Goal: Find specific fact: Find specific fact

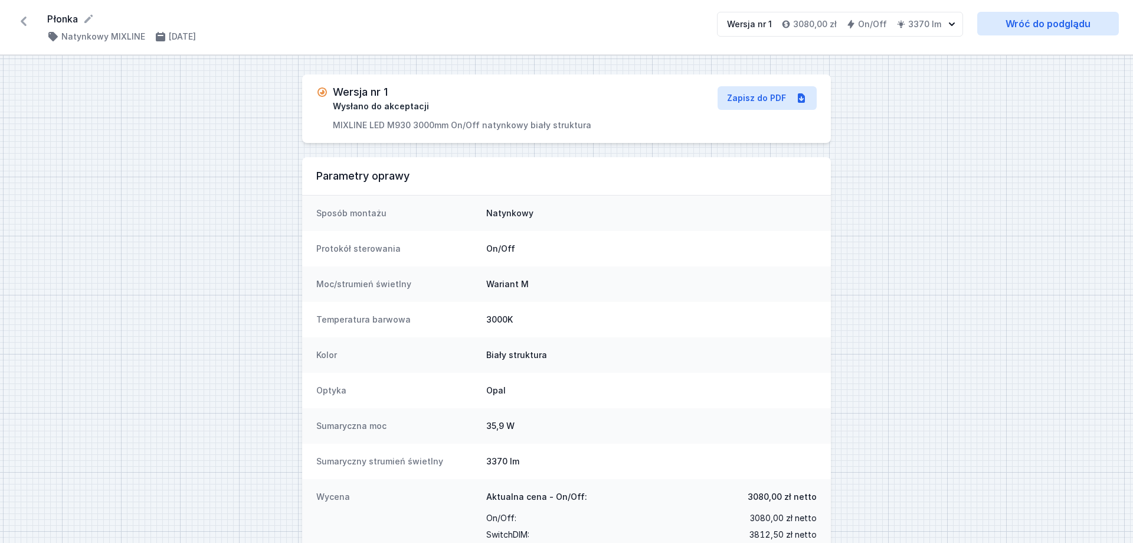
click at [401, 162] on div "Parametry oprawy" at bounding box center [566, 176] width 529 height 38
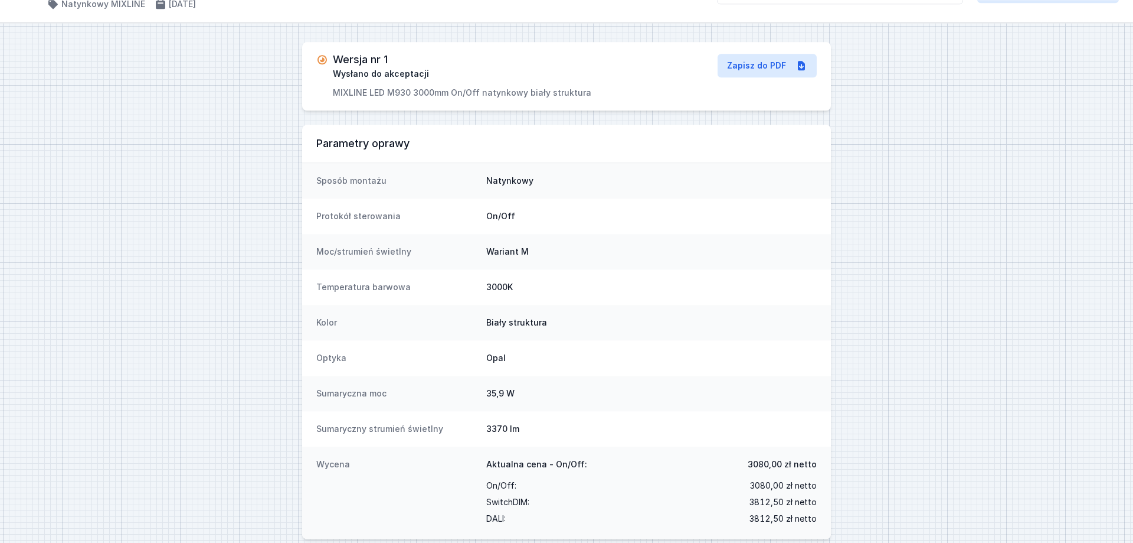
scroll to position [47, 0]
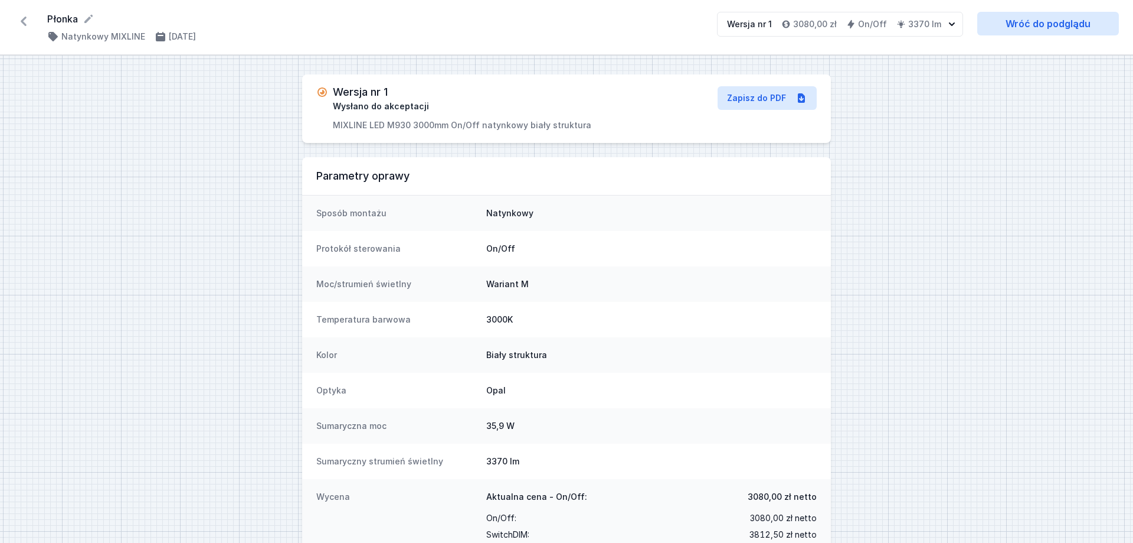
scroll to position [47, 0]
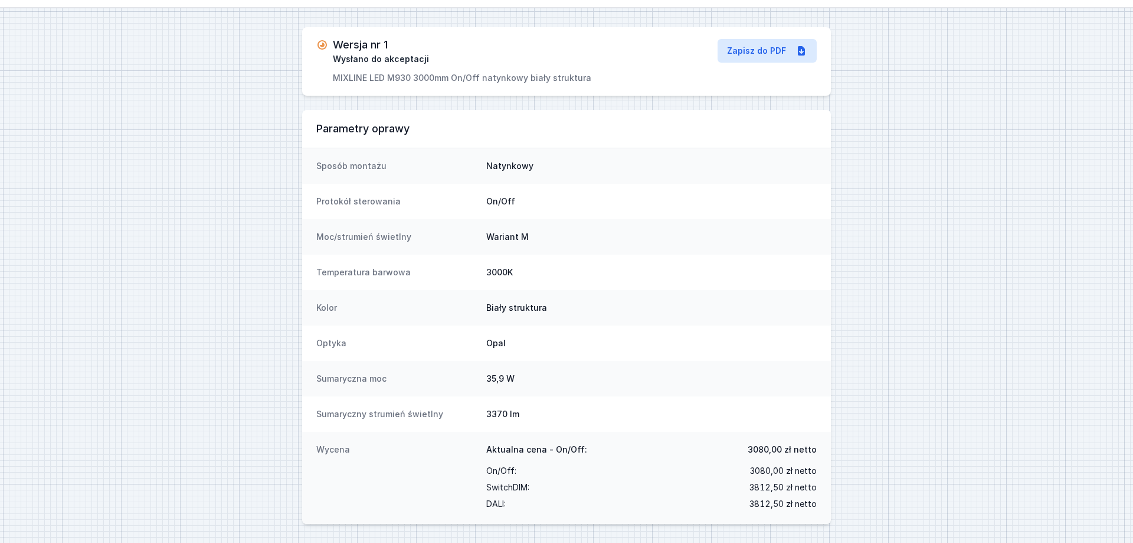
click at [815, 199] on dd "On/Off" at bounding box center [651, 201] width 331 height 12
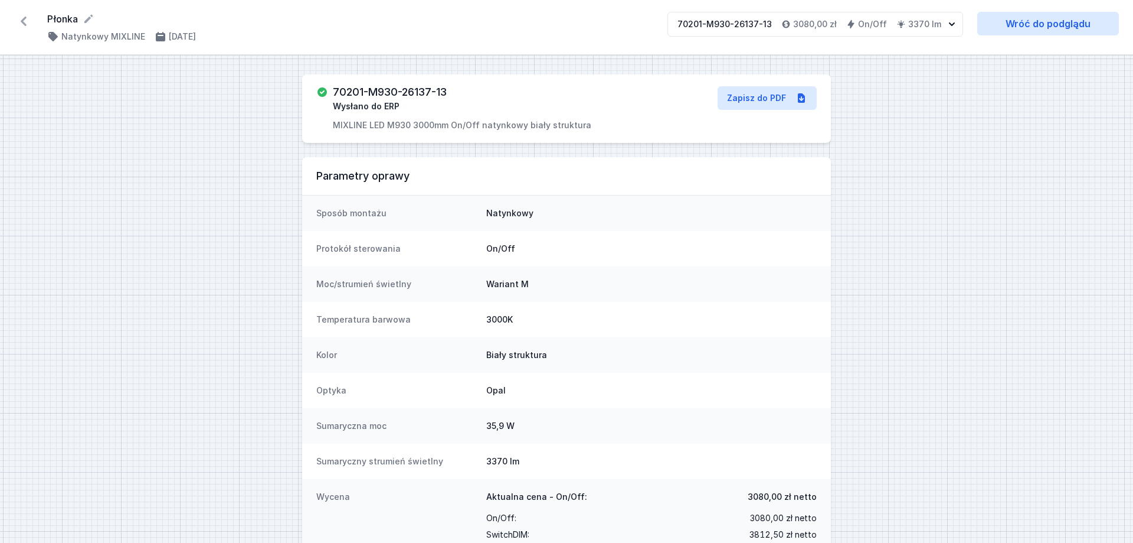
scroll to position [47, 0]
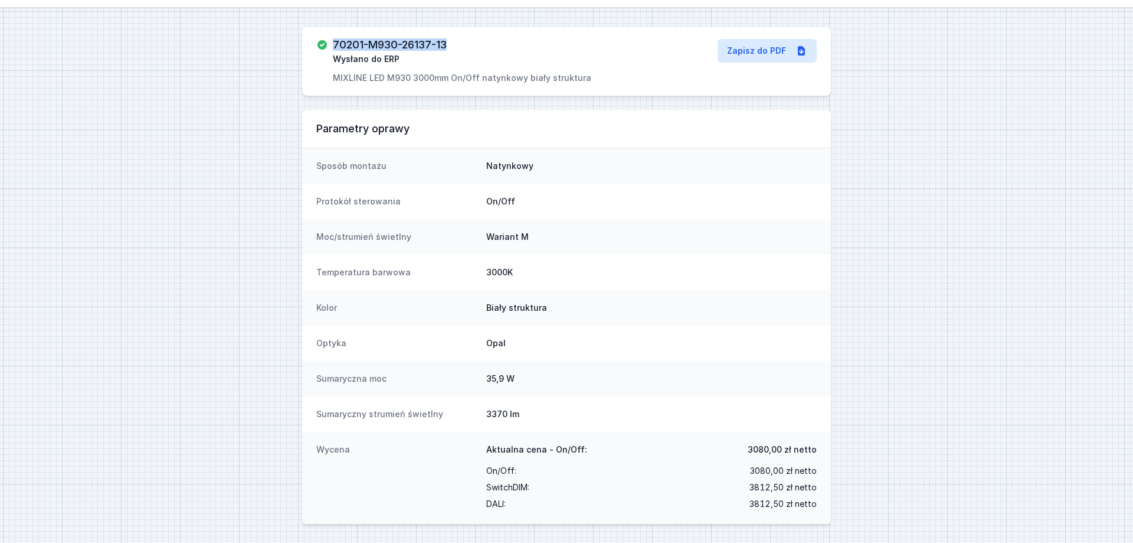
drag, startPoint x: 335, startPoint y: 45, endPoint x: 448, endPoint y: 42, distance: 112.8
click at [447, 42] on h3 "70201-M930-26137-13" at bounding box center [390, 45] width 114 height 12
copy h3 "70201-M930-26137-13"
drag, startPoint x: 339, startPoint y: 81, endPoint x: 618, endPoint y: 63, distance: 279.2
click at [613, 63] on div "70201-M930-26137-13 Wysłano do ERP MIXLINE LED M930 3000mm On/Off natynkowy bia…" at bounding box center [483, 61] width 334 height 45
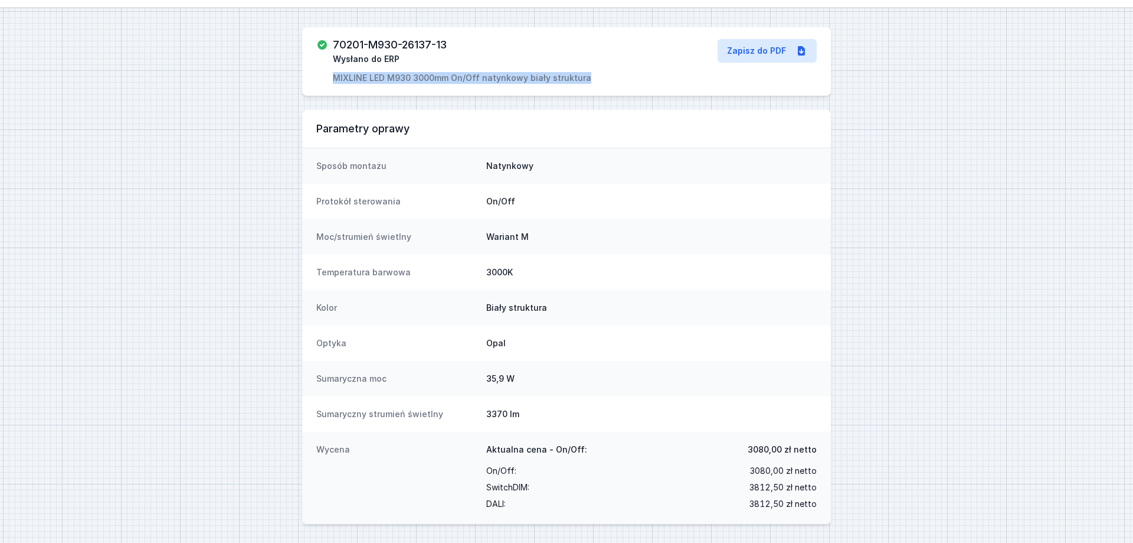
copy p "MIXLINE LED M930 3000mm On/Off natynkowy biały struktura"
drag, startPoint x: 450, startPoint y: 43, endPoint x: 338, endPoint y: 44, distance: 111.6
click at [338, 44] on div "70201-M930-26137-13 Wysłano do ERP MIXLINE LED M930 3000mm On/Off natynkowy bia…" at bounding box center [462, 61] width 259 height 45
click at [338, 44] on h3 "70201-M930-26137-13" at bounding box center [390, 45] width 114 height 12
drag, startPoint x: 337, startPoint y: 45, endPoint x: 454, endPoint y: 44, distance: 116.9
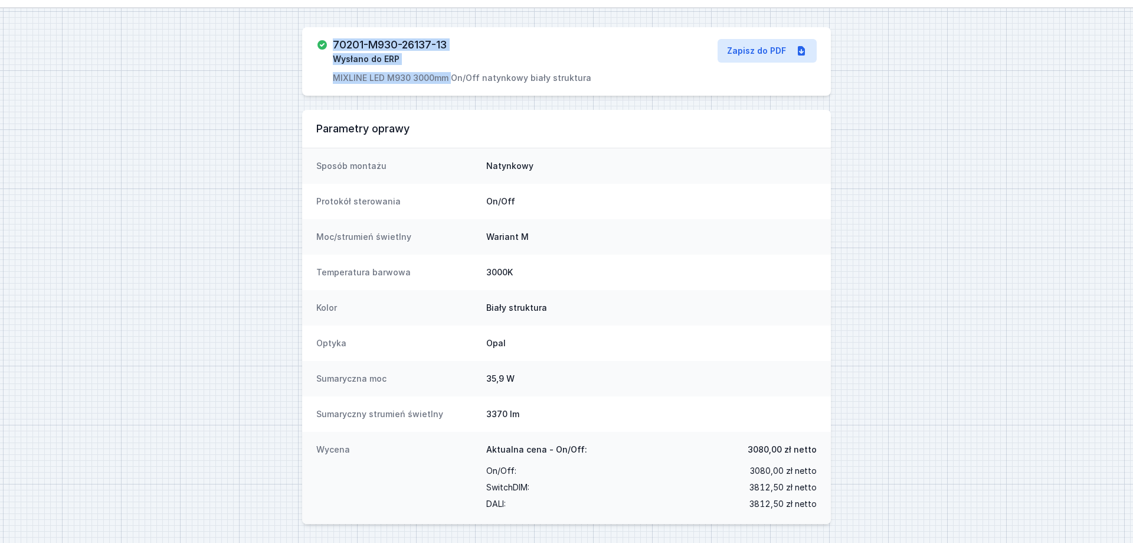
click at [453, 45] on div "70201-M930-26137-13 Wysłano do ERP MIXLINE LED M930 3000mm On/Off natynkowy bia…" at bounding box center [462, 61] width 259 height 45
click at [450, 43] on div "70201-M930-26137-13 Wysłano do ERP MIXLINE LED M930 3000mm On/Off natynkowy bia…" at bounding box center [462, 61] width 259 height 45
drag, startPoint x: 450, startPoint y: 43, endPoint x: 359, endPoint y: 45, distance: 91.0
click at [370, 43] on div "70201-M930-26137-13 Wysłano do ERP MIXLINE LED M930 3000mm On/Off natynkowy bia…" at bounding box center [462, 61] width 259 height 45
drag, startPoint x: 359, startPoint y: 45, endPoint x: 340, endPoint y: 45, distance: 18.9
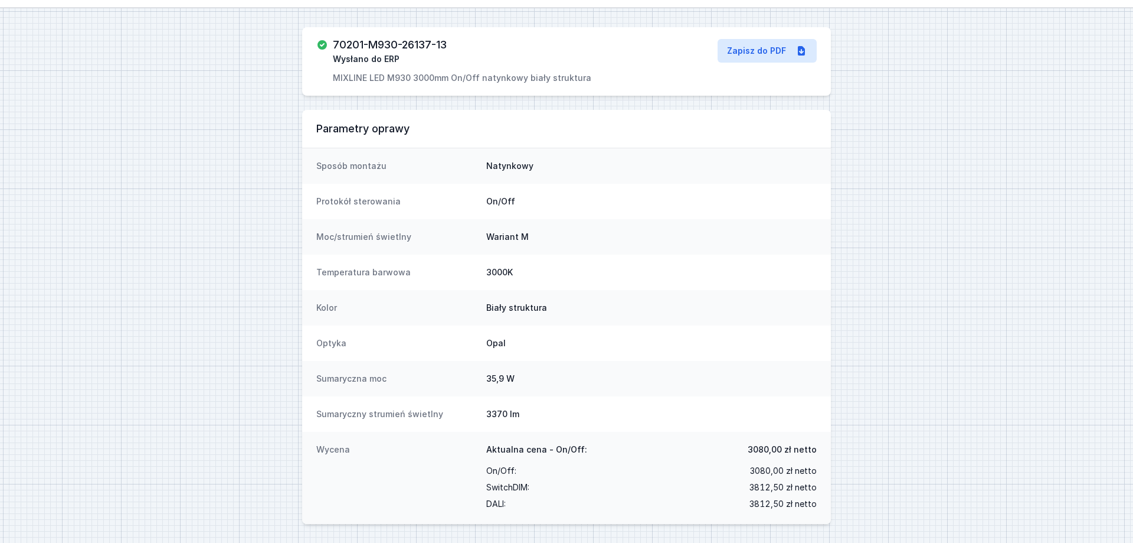
click at [352, 46] on h3 "70201-M930-26137-13" at bounding box center [390, 45] width 114 height 12
drag, startPoint x: 336, startPoint y: 43, endPoint x: 448, endPoint y: 41, distance: 112.2
click at [447, 41] on h3 "70201-M930-26137-13" at bounding box center [390, 45] width 114 height 12
copy h3 "70201-M930-26137-13"
